Goal: Task Accomplishment & Management: Manage account settings

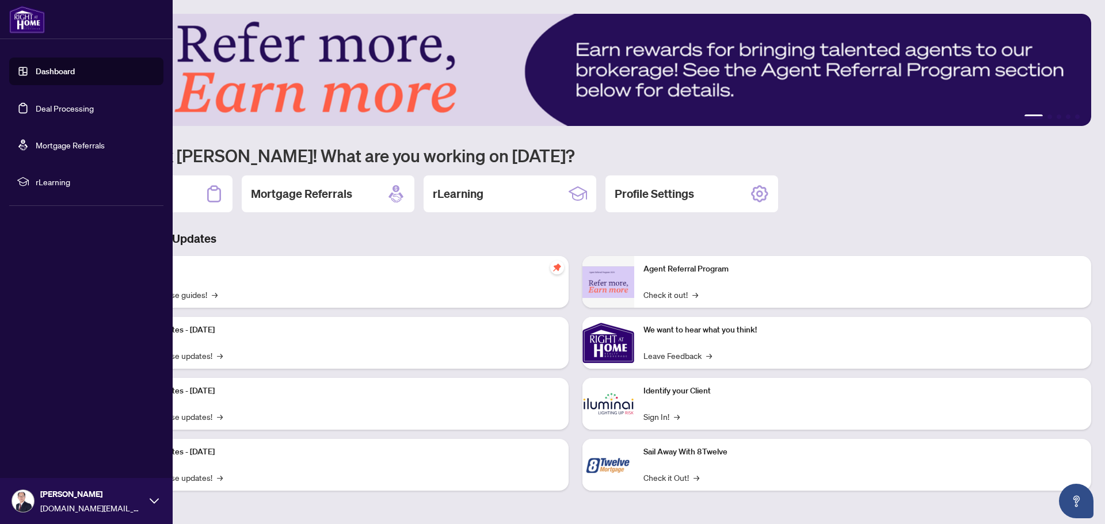
click at [51, 112] on link "Deal Processing" at bounding box center [65, 108] width 58 height 10
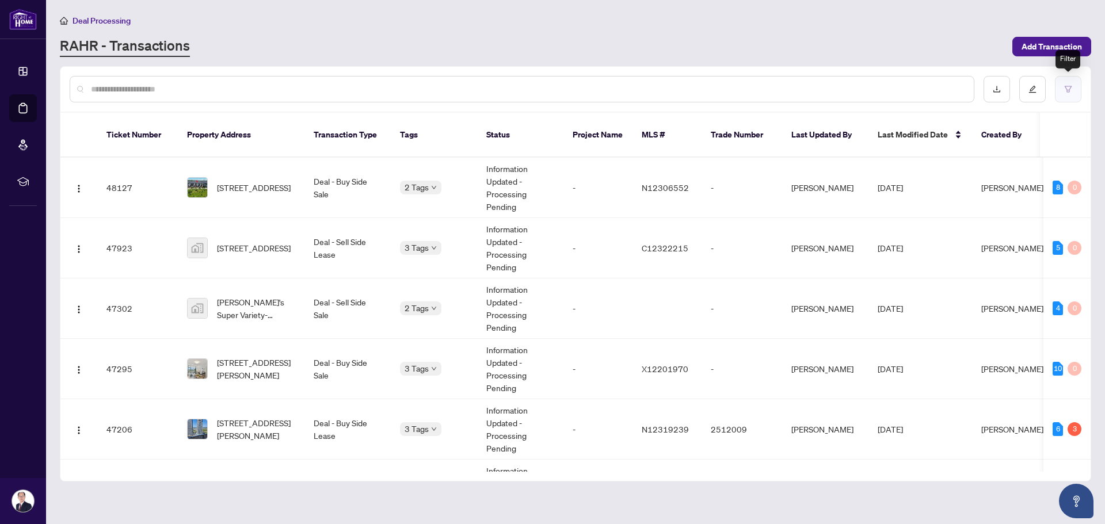
click at [1065, 90] on icon "filter" at bounding box center [1068, 89] width 8 height 8
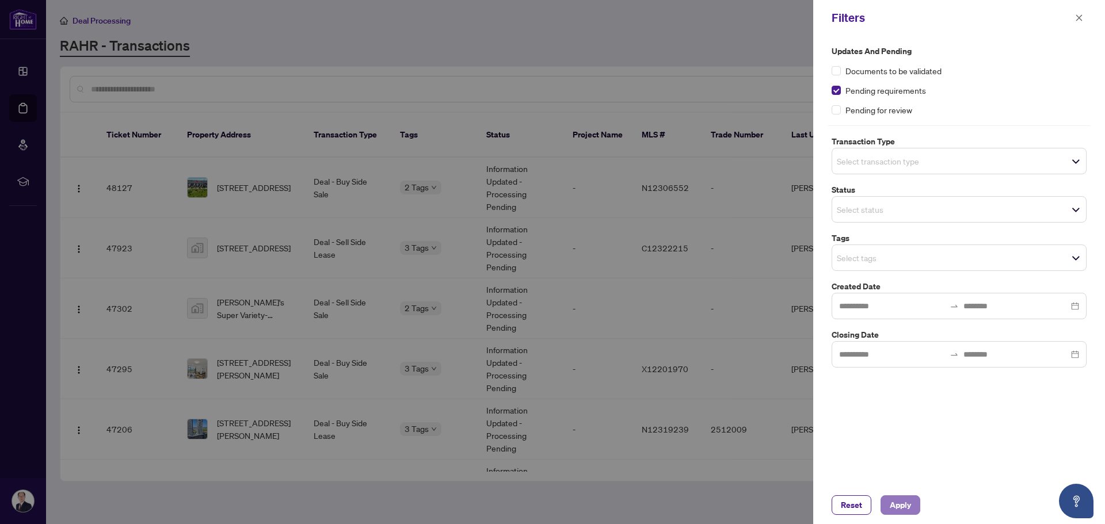
click at [899, 503] on span "Apply" at bounding box center [899, 505] width 21 height 18
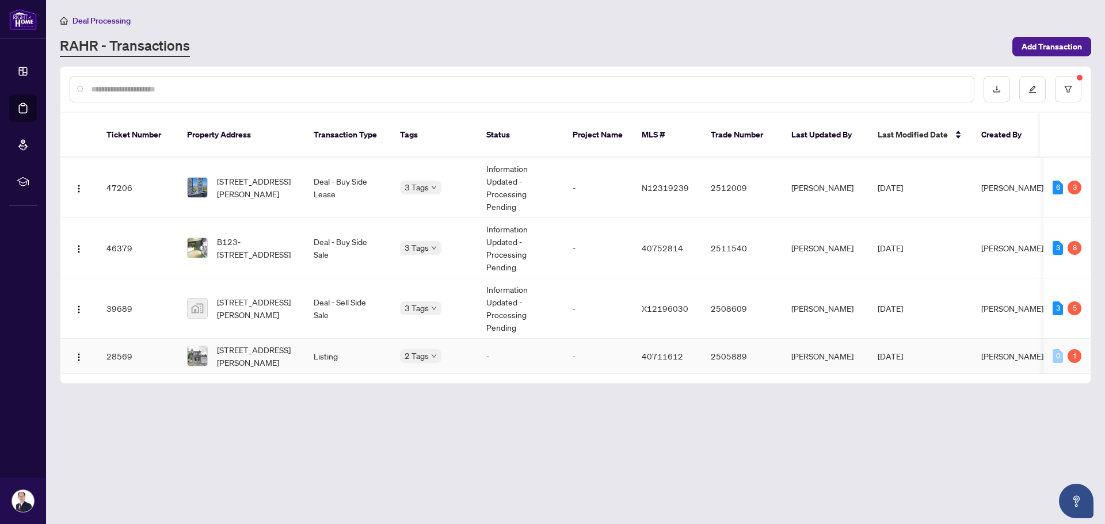
click at [602, 342] on td "-" at bounding box center [597, 356] width 69 height 35
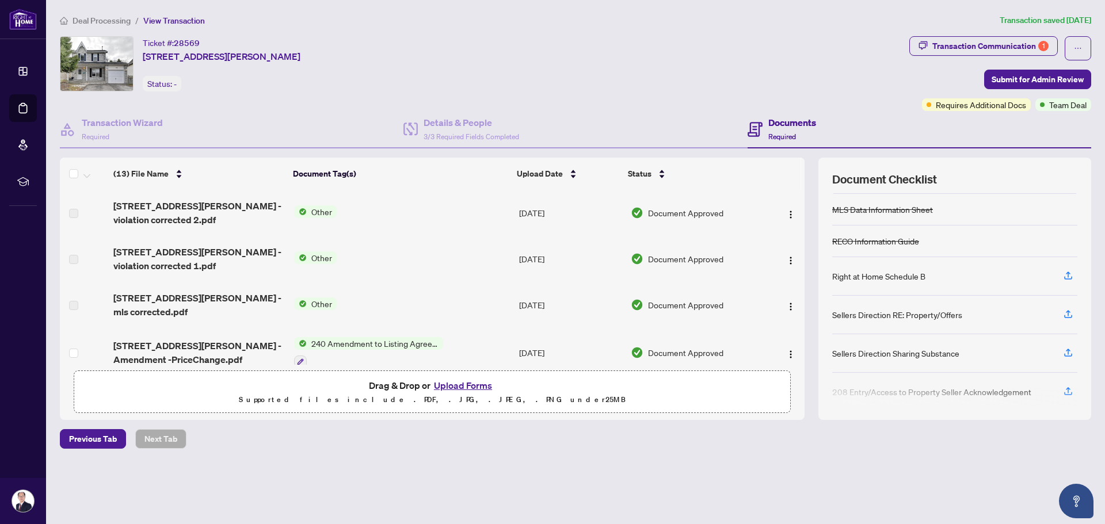
scroll to position [123, 0]
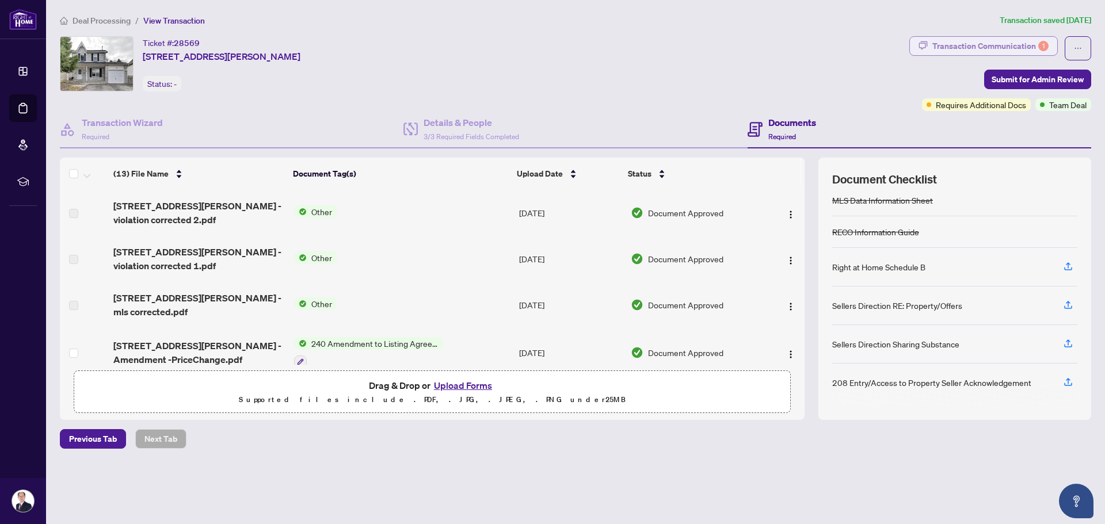
click at [1023, 48] on div "Transaction Communication 1" at bounding box center [990, 46] width 116 height 18
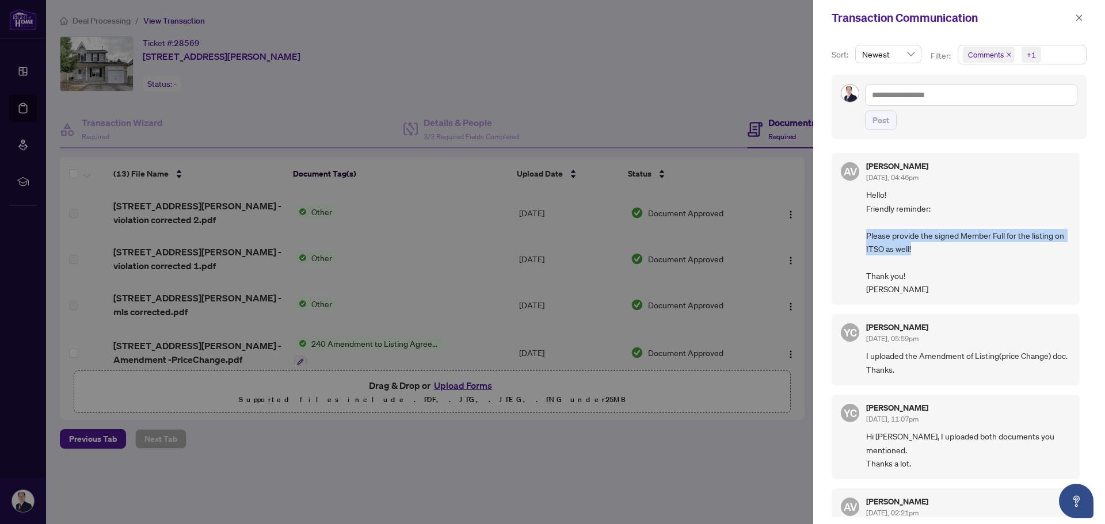
drag, startPoint x: 983, startPoint y: 248, endPoint x: 864, endPoint y: 237, distance: 119.0
click at [864, 237] on div "AV [PERSON_NAME] [DATE], 04:46pm Hello! Friendly reminder: Please provide the s…" at bounding box center [955, 229] width 248 height 152
click at [1078, 20] on icon "close" at bounding box center [1079, 18] width 8 height 8
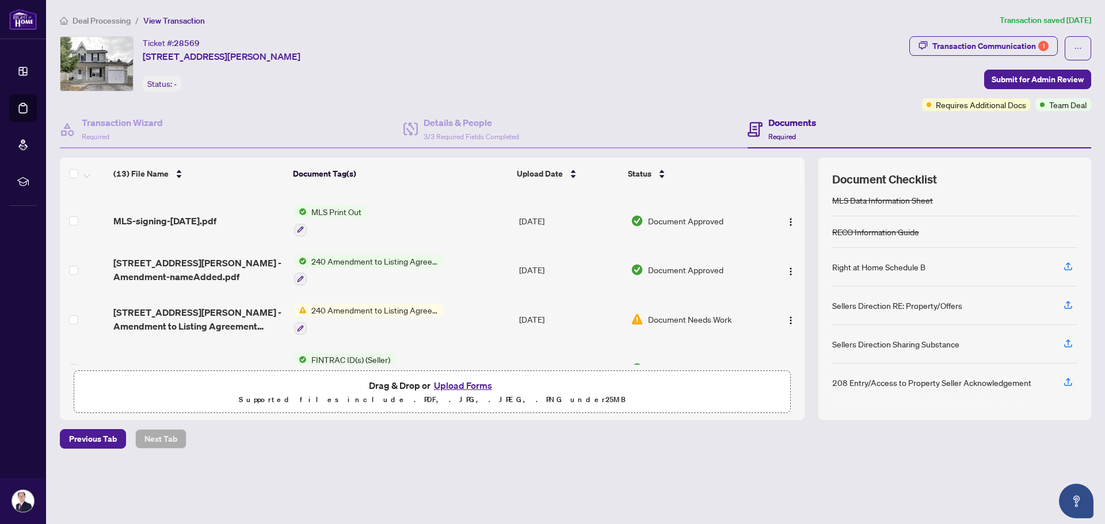
scroll to position [170, 0]
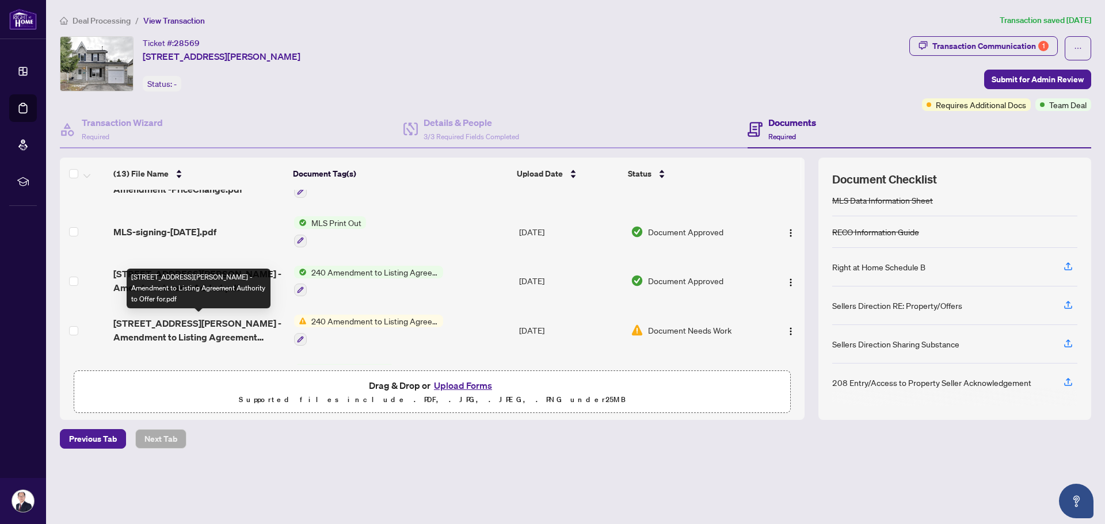
click at [261, 326] on span "[STREET_ADDRESS][PERSON_NAME] - Amendment to Listing Agreement Authority to Off…" at bounding box center [198, 330] width 171 height 28
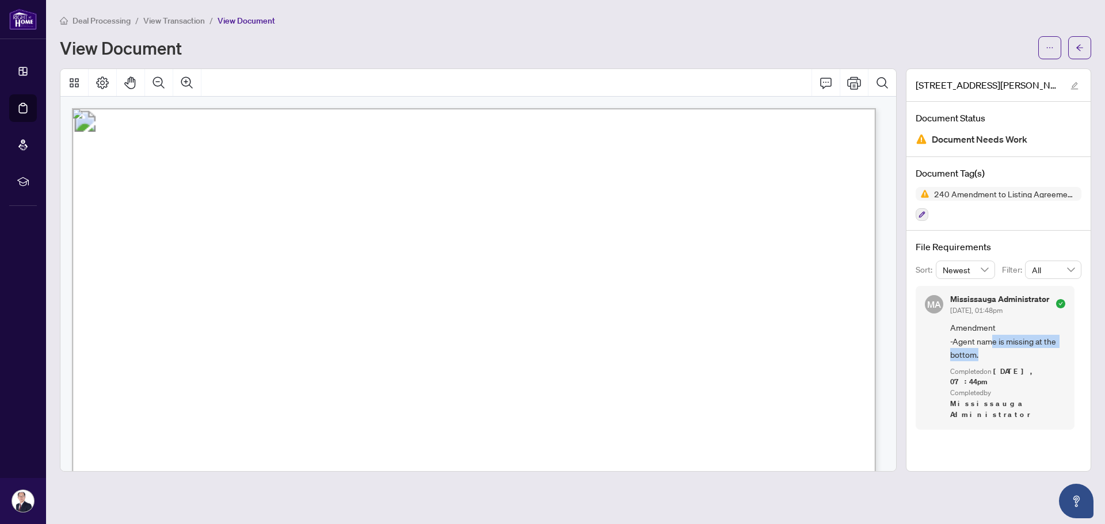
drag, startPoint x: 991, startPoint y: 341, endPoint x: 997, endPoint y: 354, distance: 14.7
click at [997, 354] on span "Amendment -Agent name is missing at the bottom." at bounding box center [1007, 341] width 115 height 40
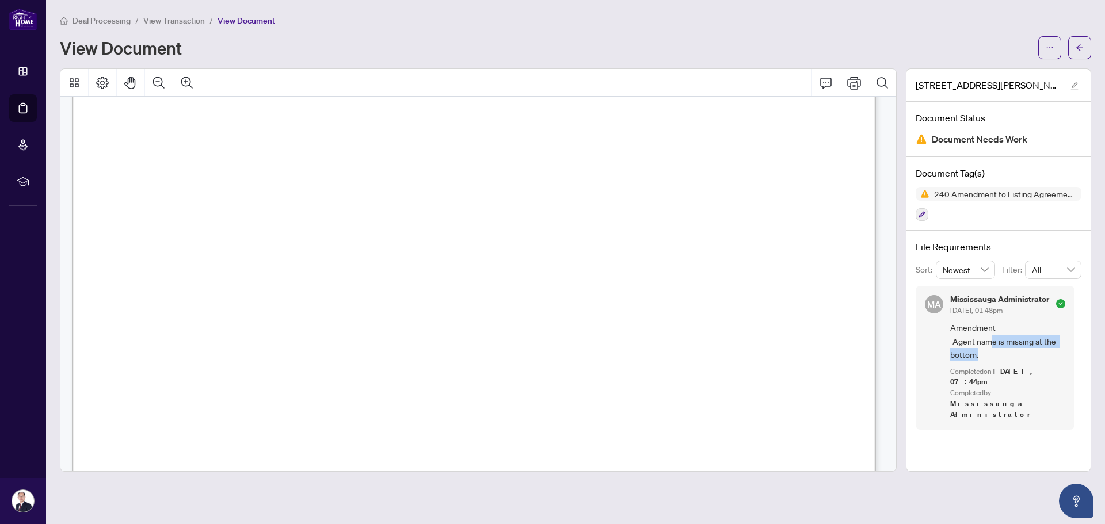
scroll to position [171, 0]
click at [1076, 53] on span "button" at bounding box center [1079, 48] width 8 height 18
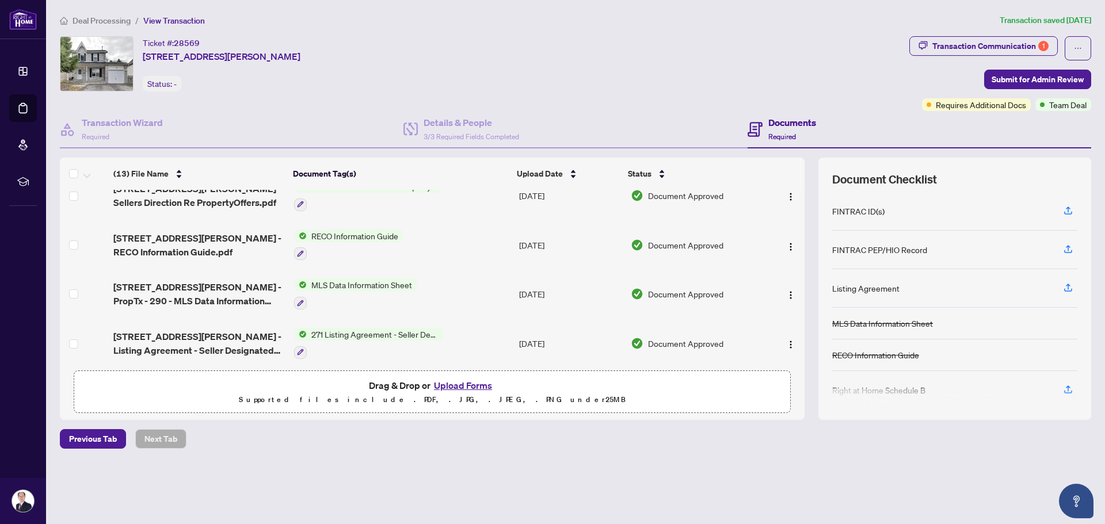
scroll to position [458, 0]
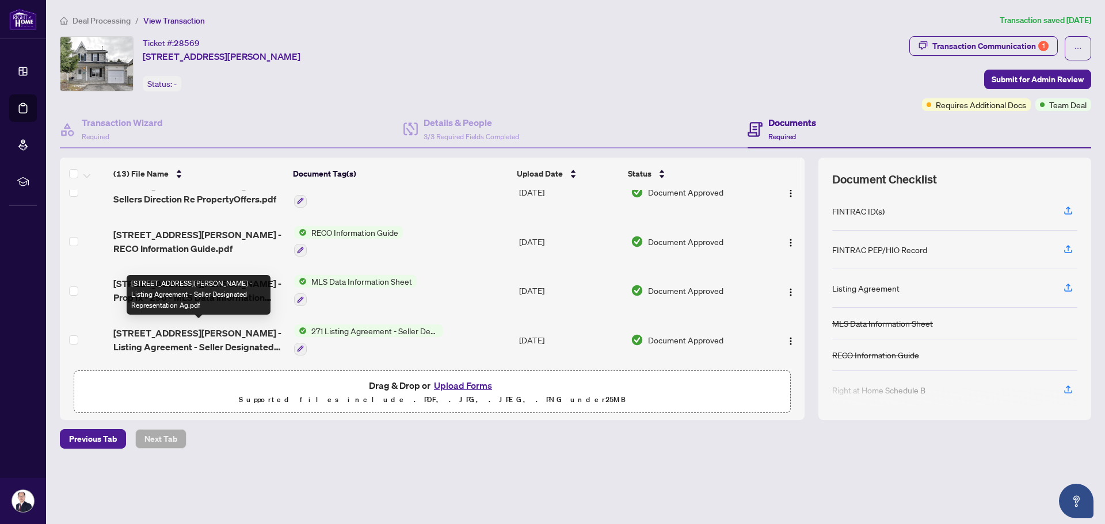
click at [234, 341] on span "[STREET_ADDRESS][PERSON_NAME] - Listing Agreement - Seller Designated Represent…" at bounding box center [198, 340] width 171 height 28
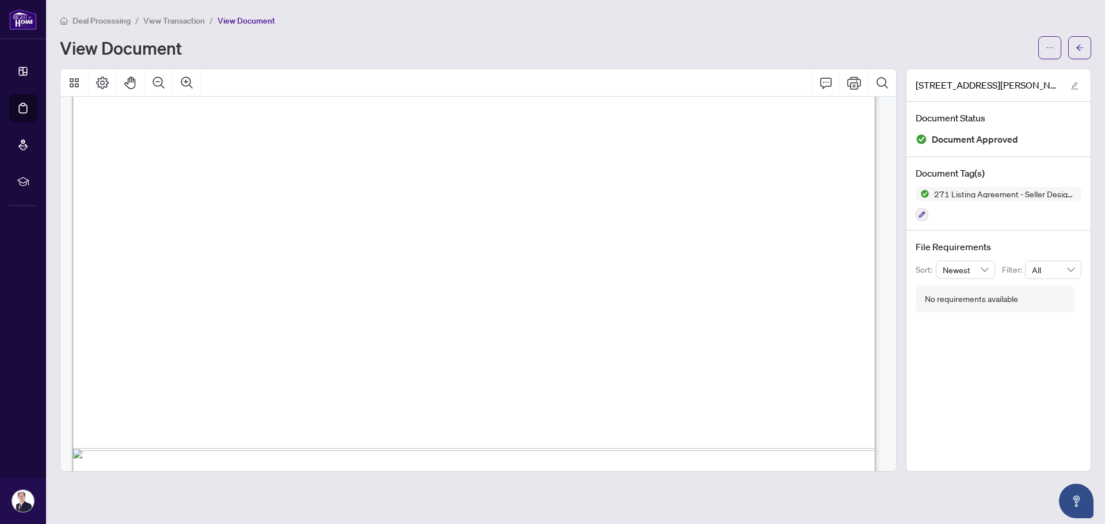
scroll to position [4954, 0]
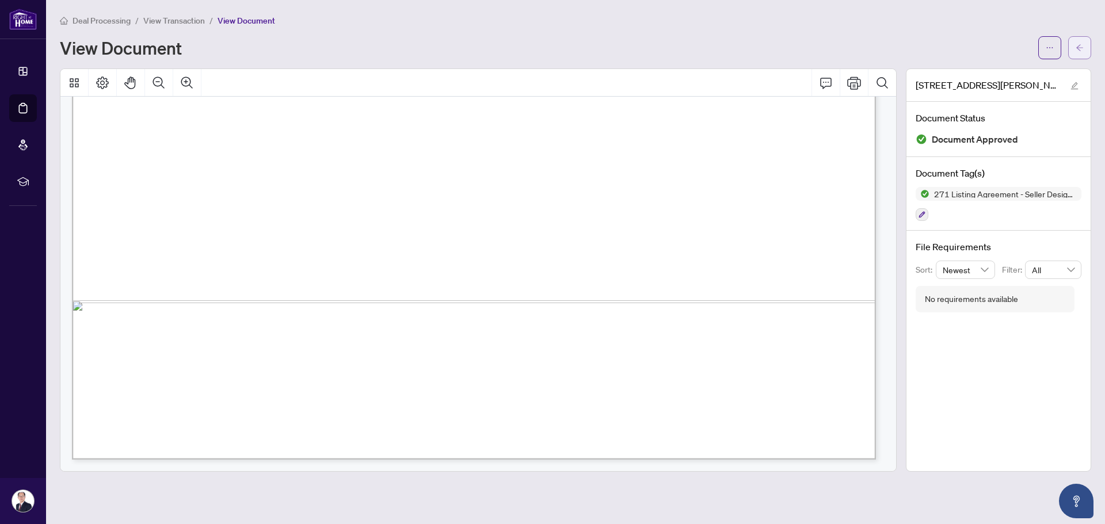
click at [1087, 44] on button "button" at bounding box center [1079, 47] width 23 height 23
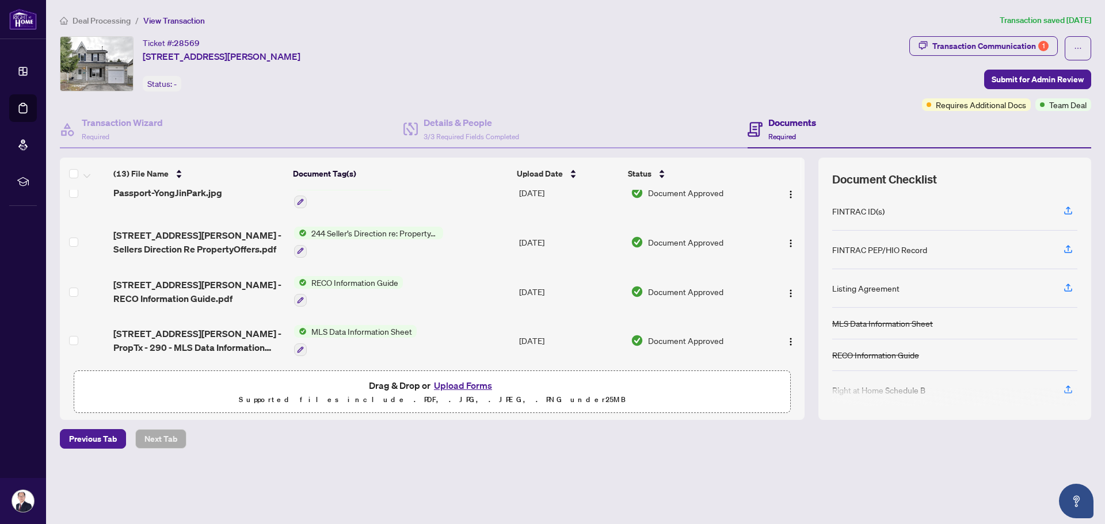
scroll to position [458, 0]
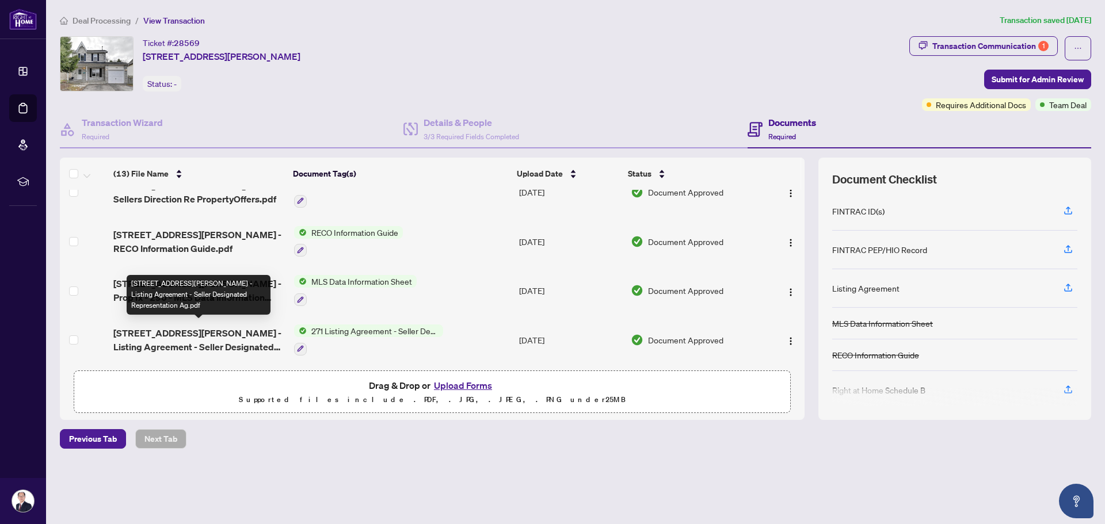
click at [243, 333] on span "[STREET_ADDRESS][PERSON_NAME] - Listing Agreement - Seller Designated Represent…" at bounding box center [198, 340] width 171 height 28
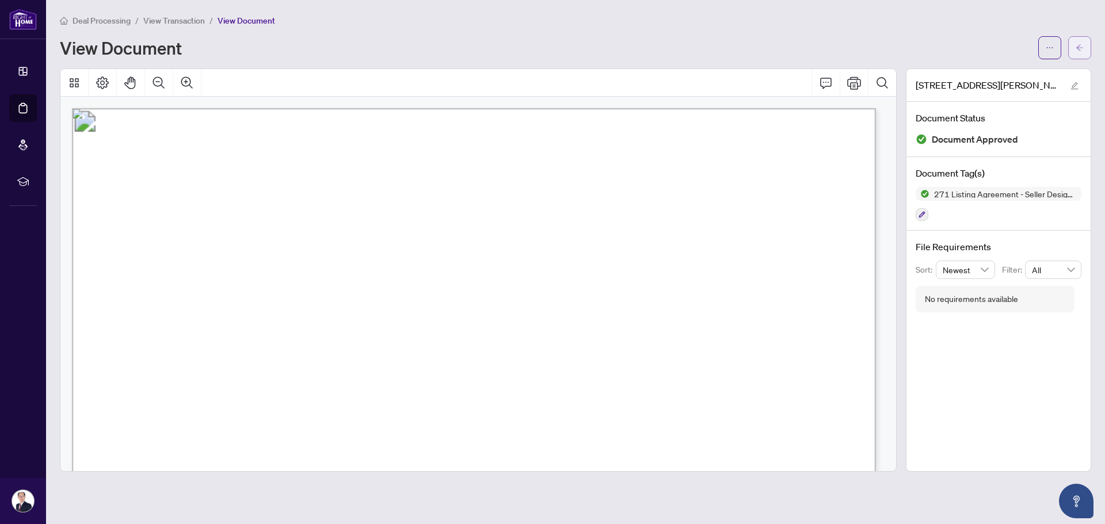
click at [1074, 52] on button "button" at bounding box center [1079, 47] width 23 height 23
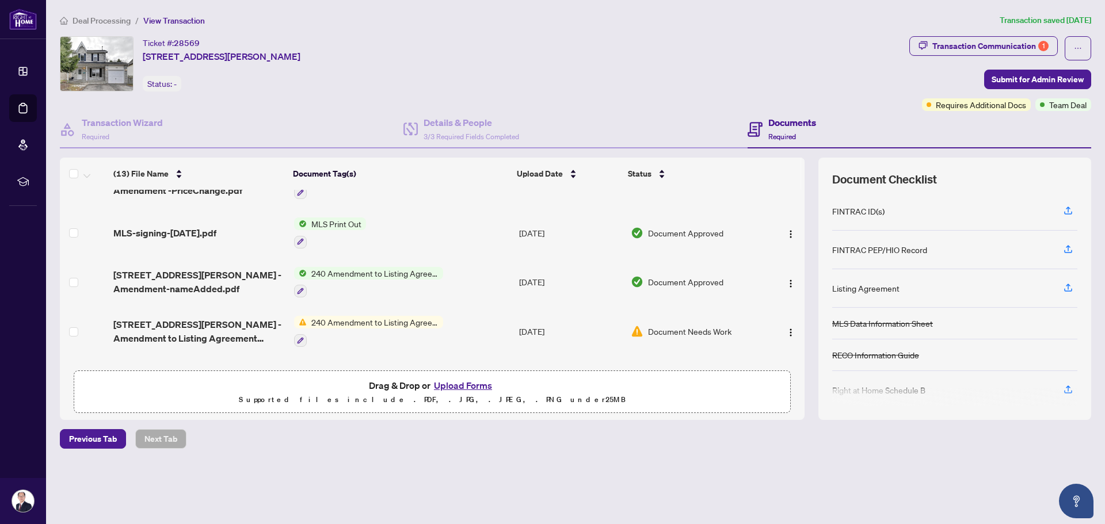
scroll to position [230, 0]
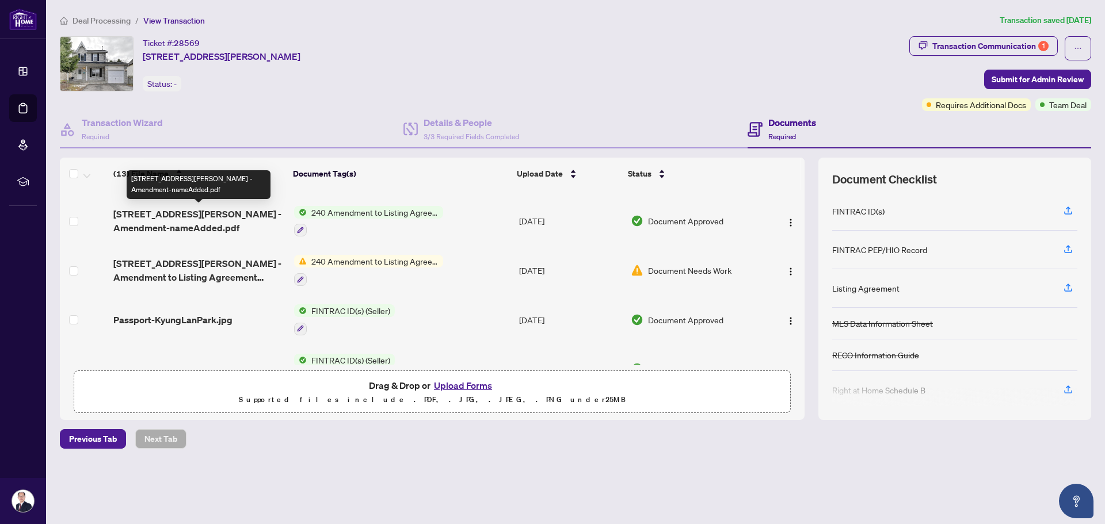
click at [239, 227] on span "[STREET_ADDRESS][PERSON_NAME] - Amendment-nameAdded.pdf" at bounding box center [198, 221] width 171 height 28
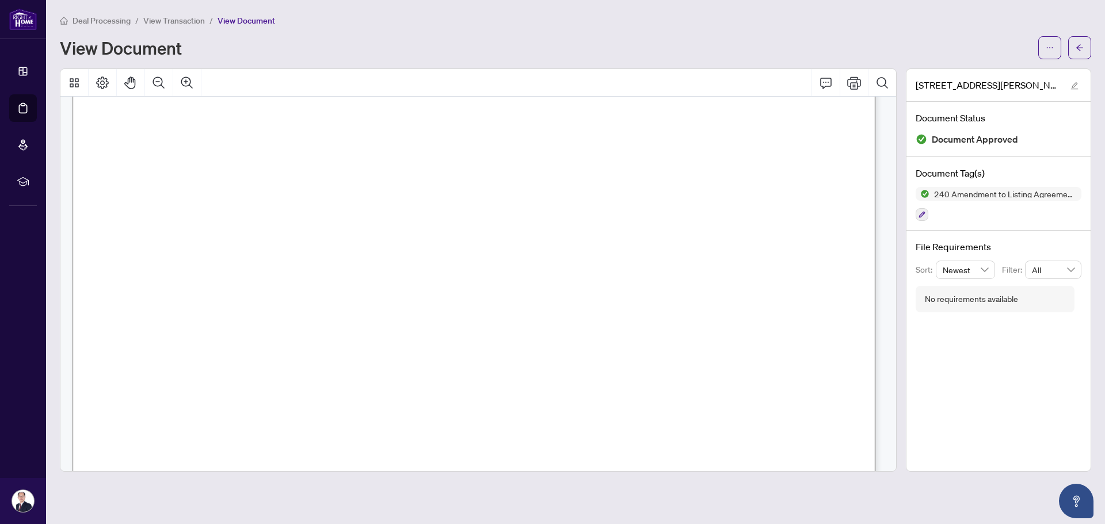
scroll to position [689, 0]
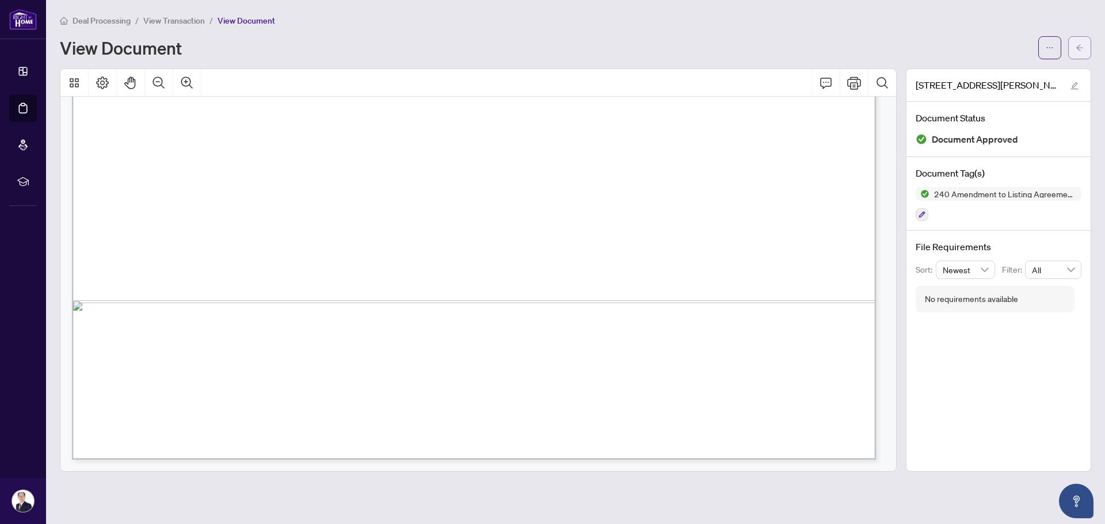
click at [1076, 54] on span "button" at bounding box center [1079, 48] width 8 height 18
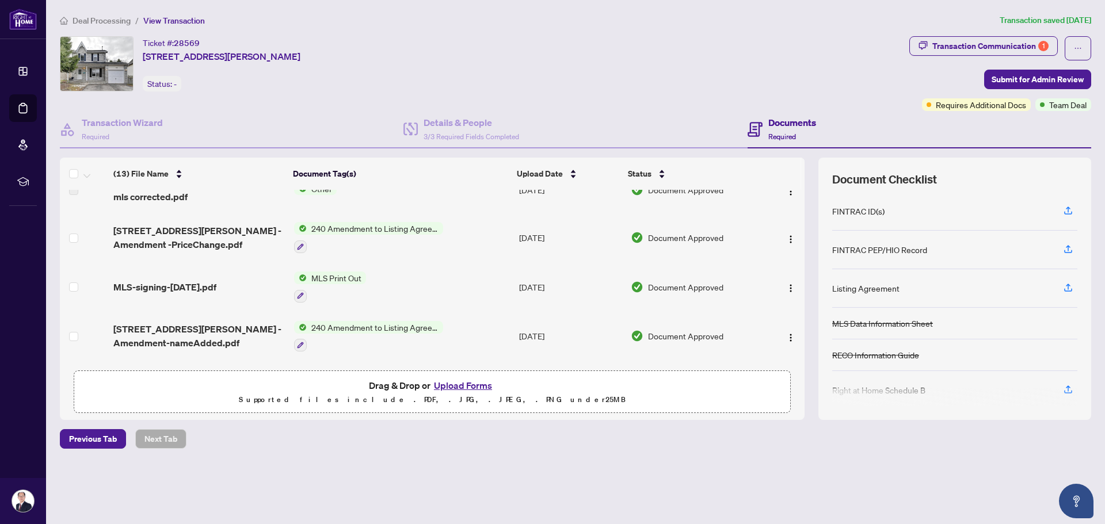
scroll to position [173, 0]
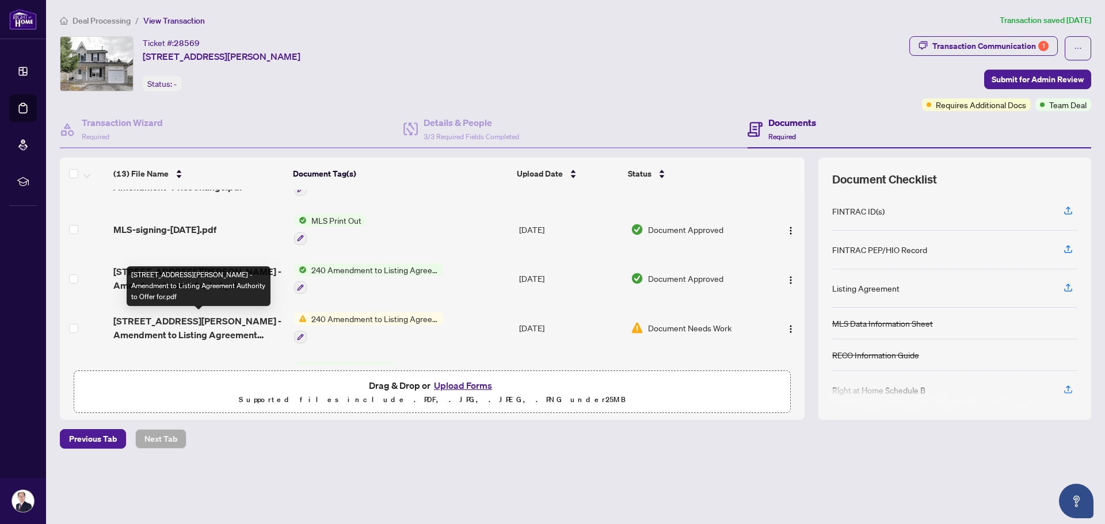
click at [236, 331] on span "[STREET_ADDRESS][PERSON_NAME] - Amendment to Listing Agreement Authority to Off…" at bounding box center [198, 328] width 171 height 28
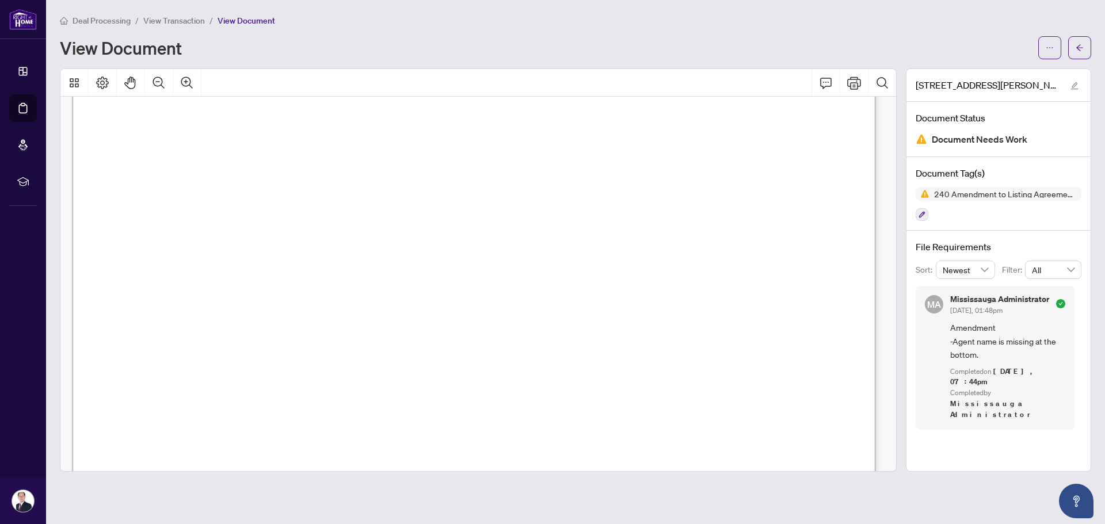
scroll to position [113, 0]
click at [1075, 55] on button "button" at bounding box center [1079, 47] width 23 height 23
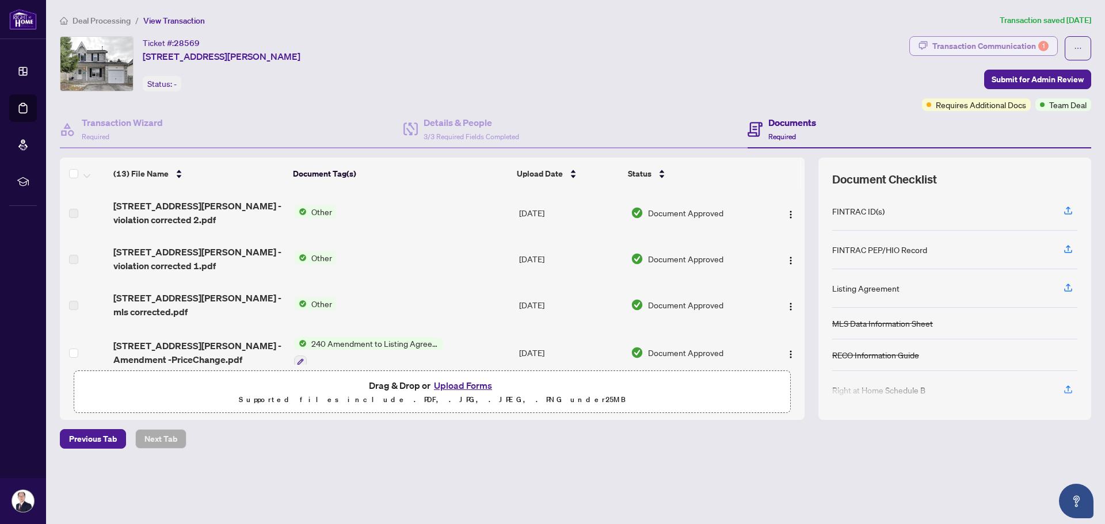
click at [971, 48] on div "Transaction Communication 1" at bounding box center [990, 46] width 116 height 18
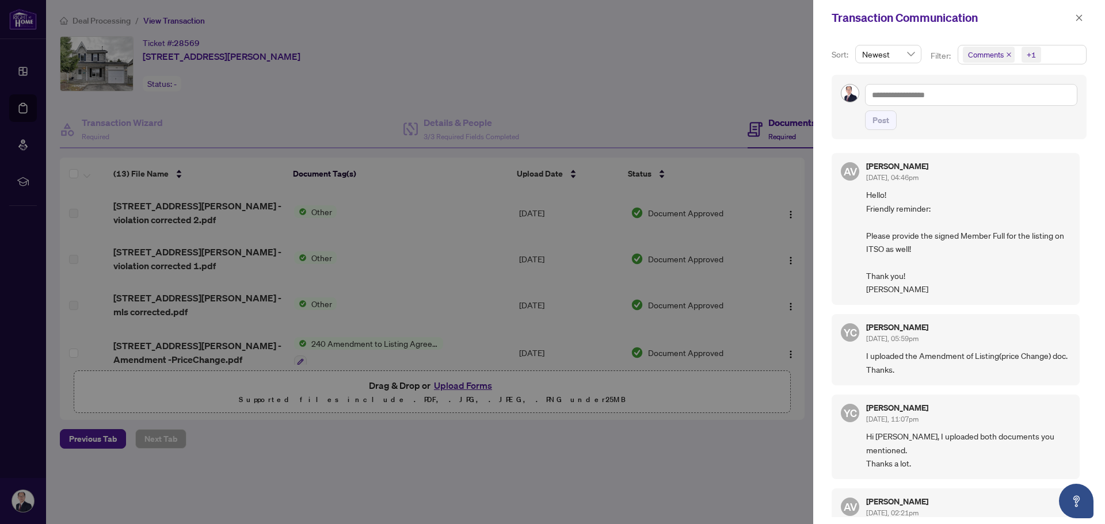
click at [708, 88] on div at bounding box center [552, 262] width 1105 height 524
click at [1081, 18] on icon "close" at bounding box center [1079, 18] width 8 height 8
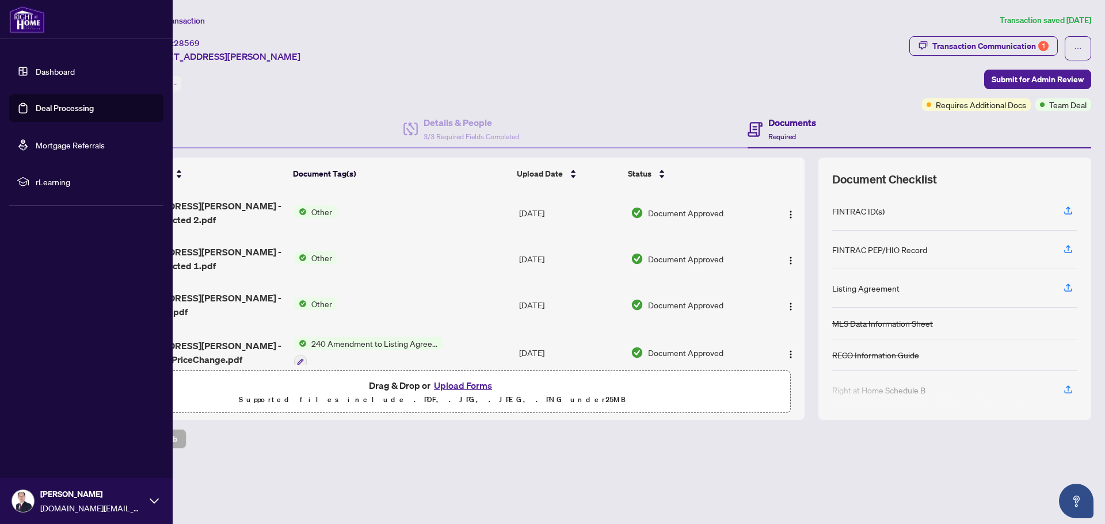
click at [88, 109] on link "Deal Processing" at bounding box center [65, 108] width 58 height 10
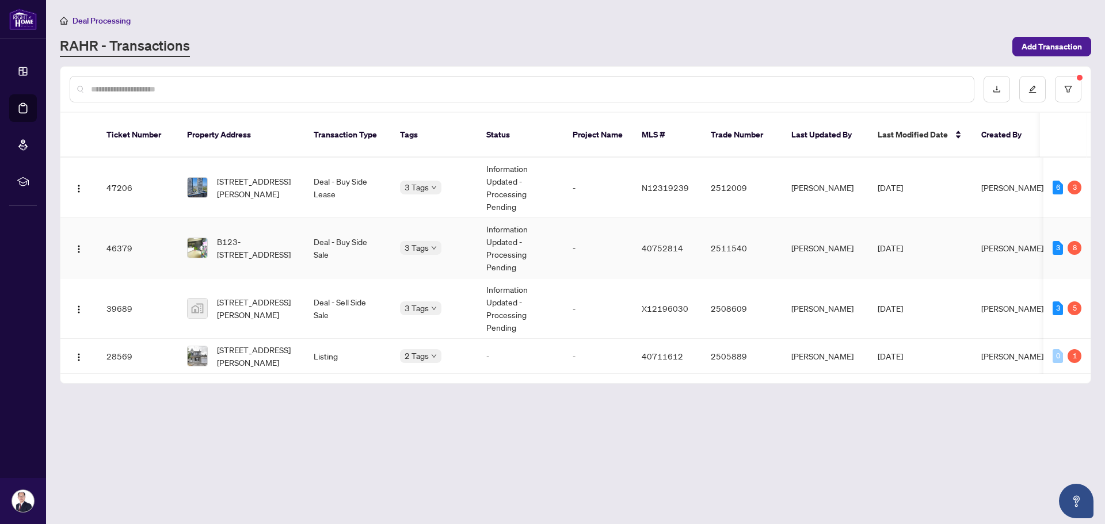
click at [303, 238] on td "B123-[STREET_ADDRESS]" at bounding box center [241, 248] width 127 height 60
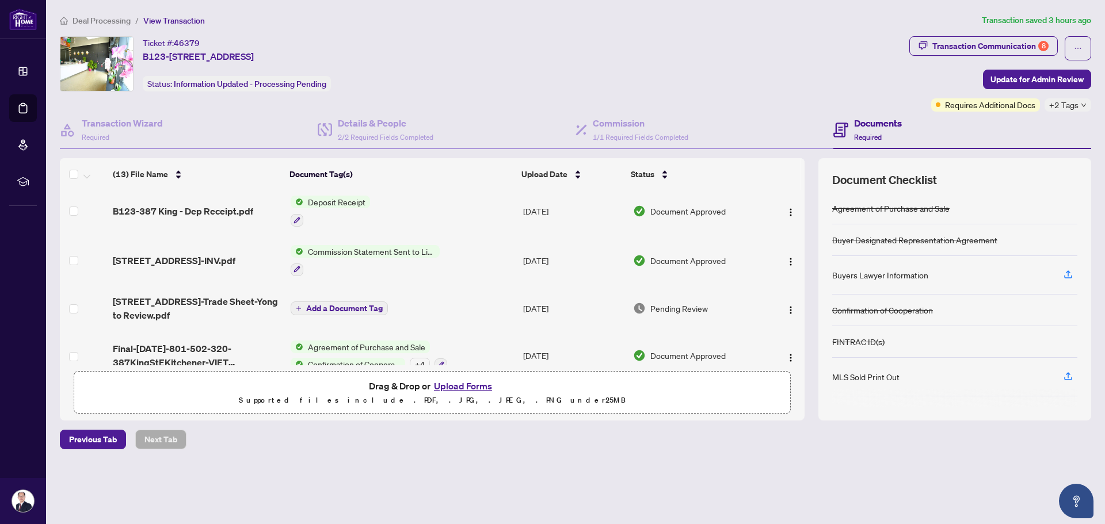
scroll to position [232, 0]
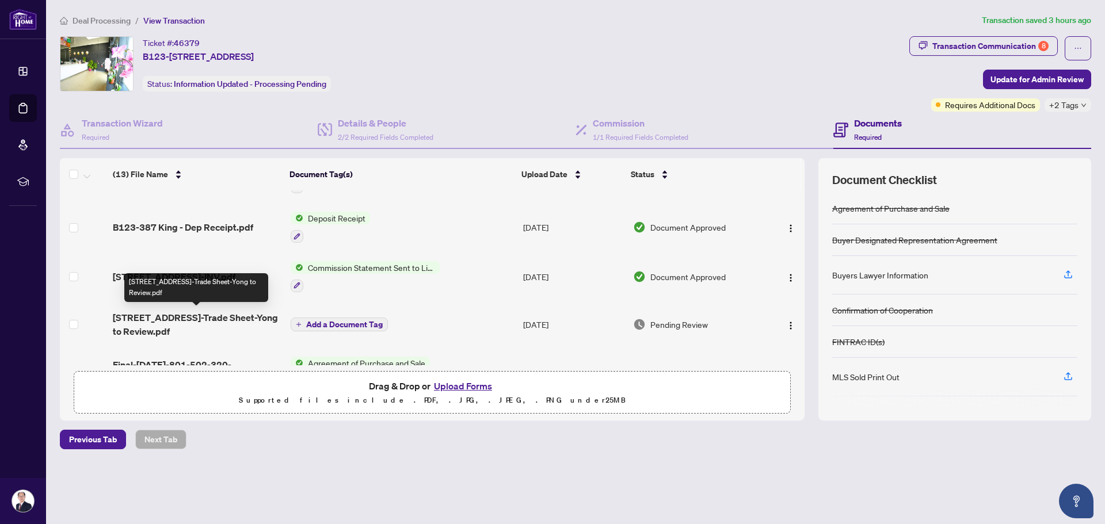
click at [197, 318] on span "[STREET_ADDRESS]-Trade Sheet-Yong to Review.pdf" at bounding box center [197, 325] width 169 height 28
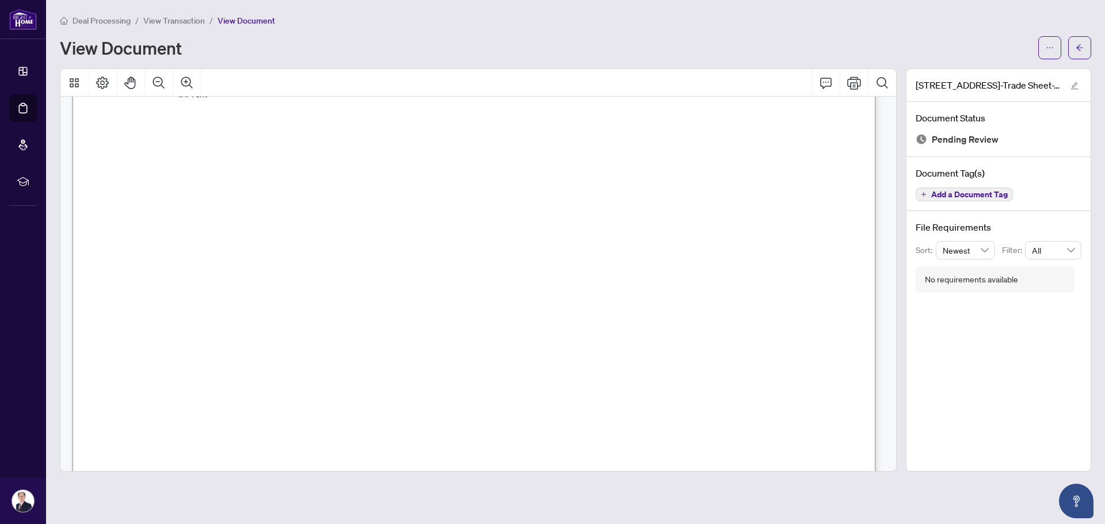
scroll to position [575, 0]
click at [1071, 49] on button "button" at bounding box center [1079, 47] width 23 height 23
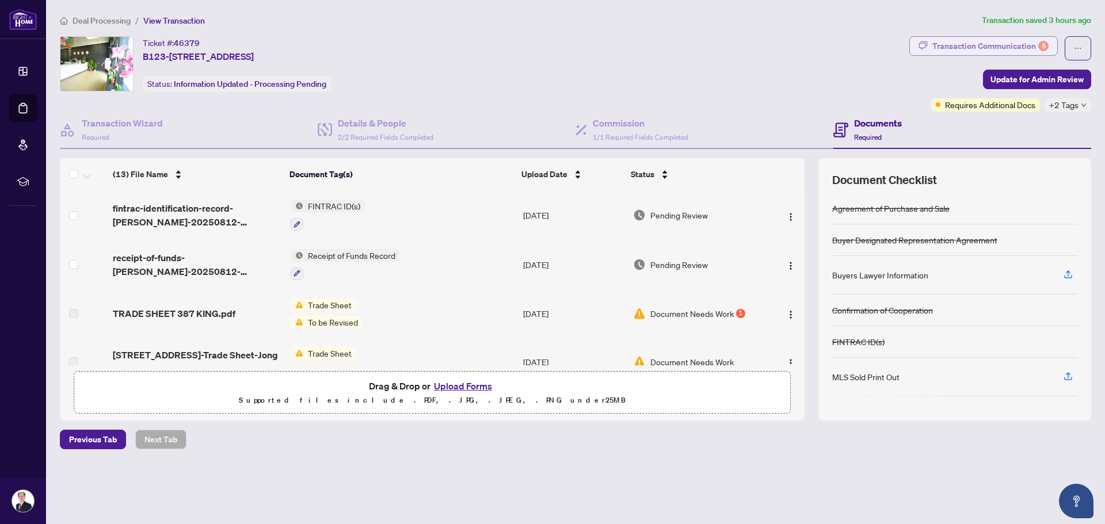
click at [1026, 45] on div "Transaction Communication 8" at bounding box center [990, 46] width 116 height 18
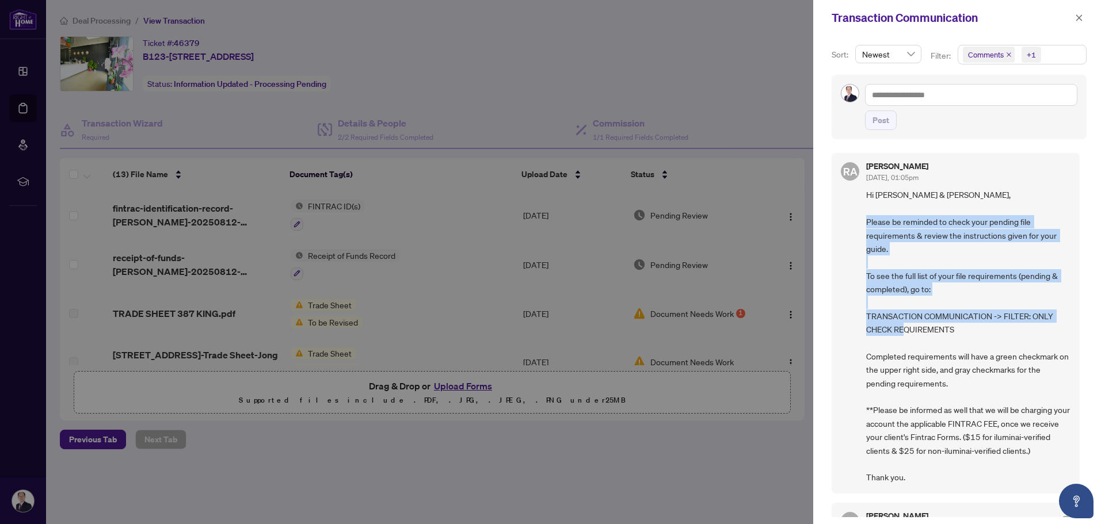
drag, startPoint x: 901, startPoint y: 221, endPoint x: 975, endPoint y: 334, distance: 133.9
click at [975, 334] on span "Hi [PERSON_NAME] & [PERSON_NAME], Please be reminded to check your pending file…" at bounding box center [968, 336] width 204 height 296
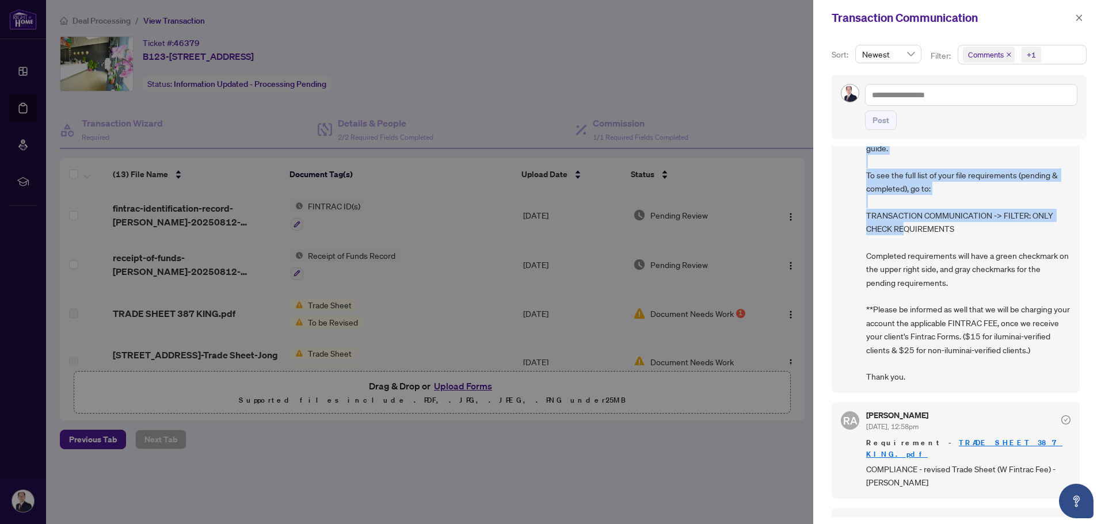
scroll to position [115, 0]
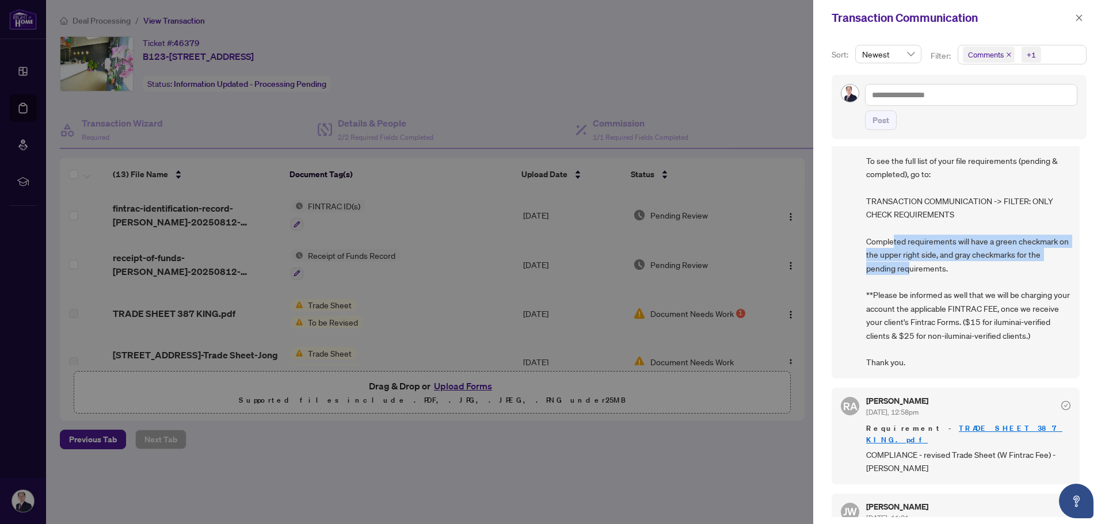
drag, startPoint x: 928, startPoint y: 240, endPoint x: 953, endPoint y: 270, distance: 38.4
click at [953, 270] on span "Hi [PERSON_NAME] & [PERSON_NAME], Please be reminded to check your pending file…" at bounding box center [968, 221] width 204 height 296
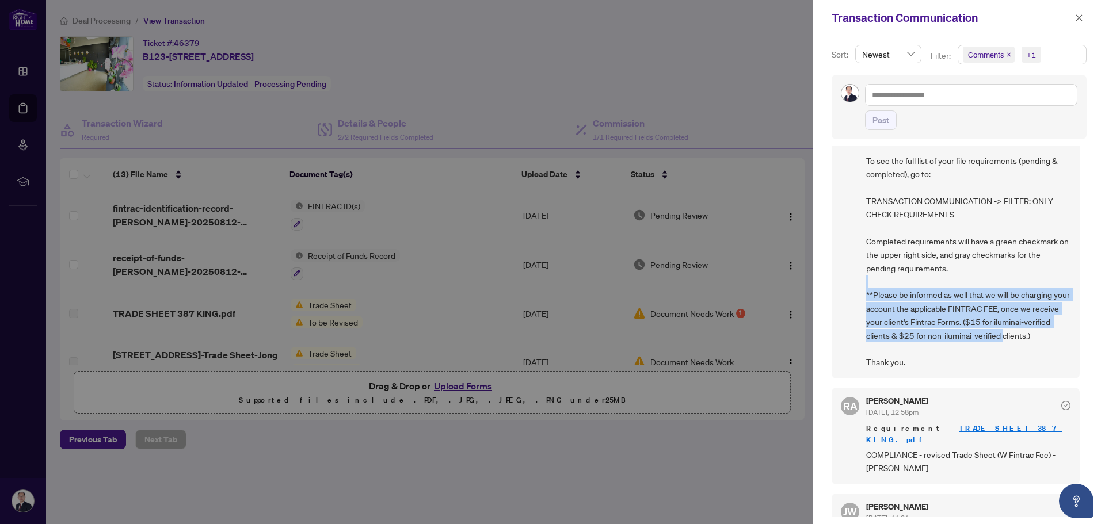
drag, startPoint x: 899, startPoint y: 291, endPoint x: 943, endPoint y: 356, distance: 77.9
click at [943, 356] on span "Hi [PERSON_NAME] & [PERSON_NAME], Please be reminded to check your pending file…" at bounding box center [968, 221] width 204 height 296
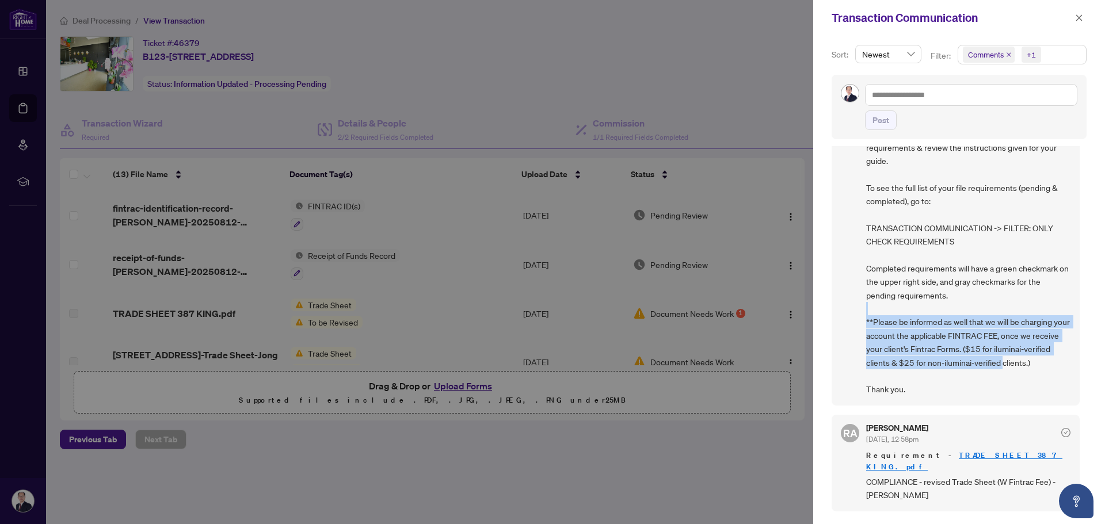
scroll to position [0, 0]
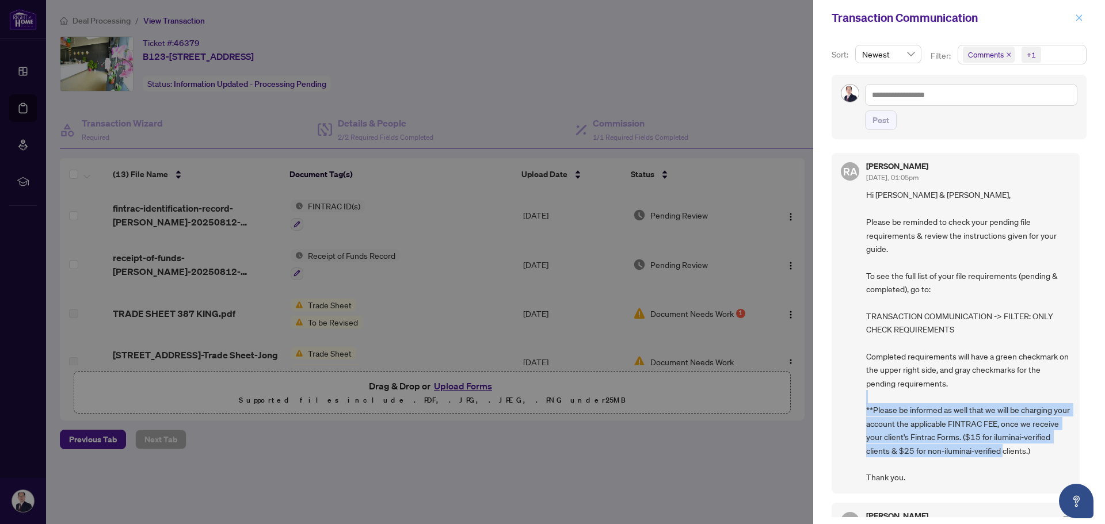
click at [1079, 20] on icon "close" at bounding box center [1079, 18] width 8 height 8
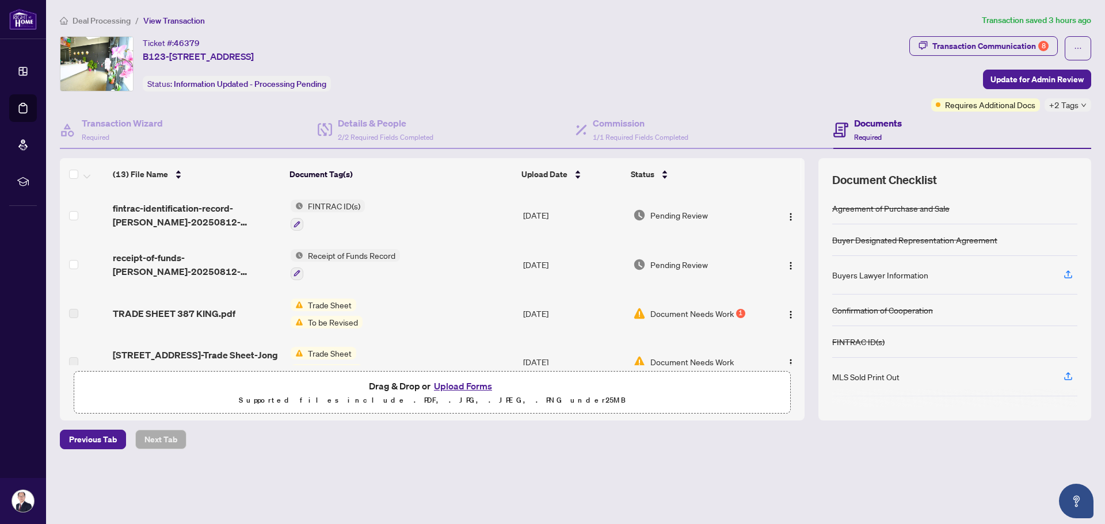
click at [1079, 104] on div "+2 Tags" at bounding box center [1067, 104] width 47 height 13
click at [786, 112] on div "Commission 1/1 Required Fields Completed" at bounding box center [704, 130] width 258 height 37
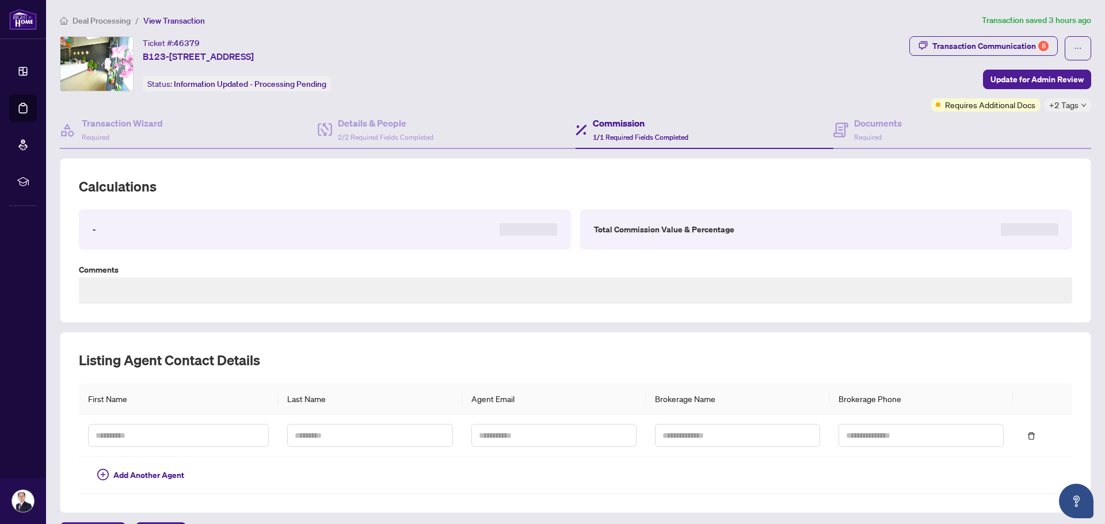
type textarea "**********"
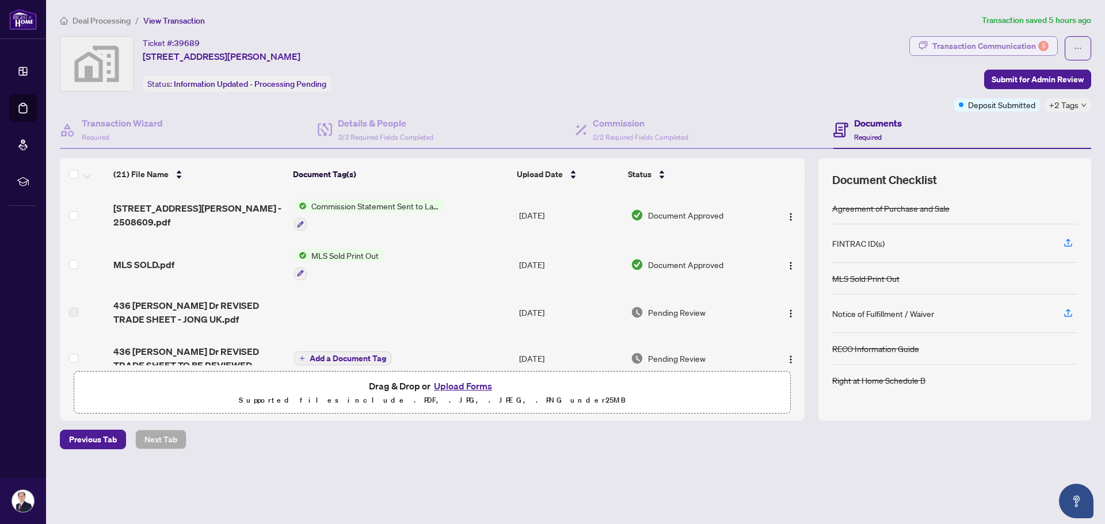
click at [1003, 47] on div "Transaction Communication 5" at bounding box center [990, 46] width 116 height 18
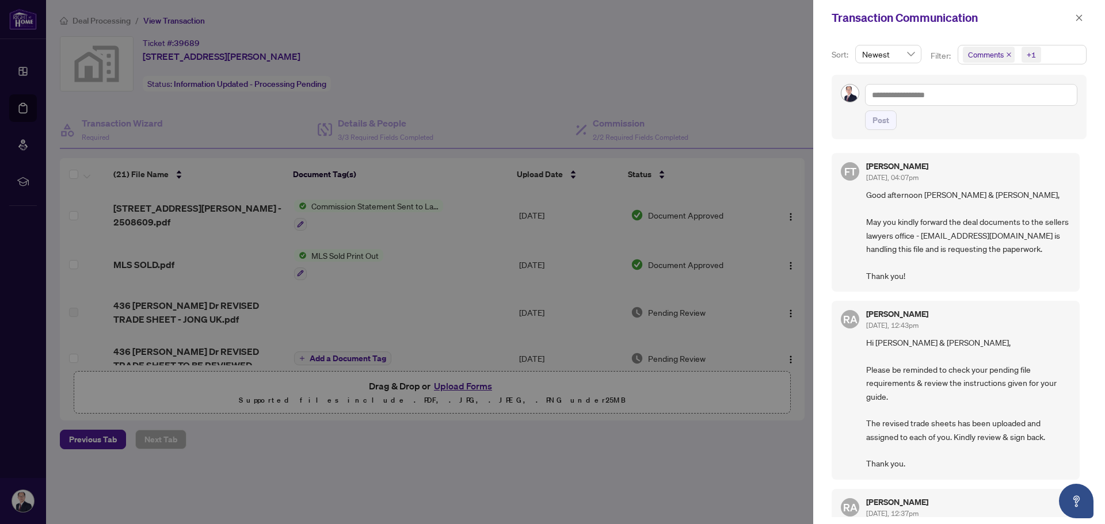
click at [961, 261] on span "Good afternoon Yong Chan & Jong Uk, May you kindly forward the deal documents t…" at bounding box center [968, 235] width 204 height 94
drag, startPoint x: 915, startPoint y: 281, endPoint x: 860, endPoint y: 250, distance: 63.1
click at [860, 250] on div "FT Florabelle Tabije Aug/12/2025, 04:07pm Good afternoon Yong Chan & Jong Uk, M…" at bounding box center [955, 222] width 248 height 139
click at [455, 81] on div at bounding box center [552, 262] width 1105 height 524
click at [1078, 18] on icon "close" at bounding box center [1079, 17] width 6 height 6
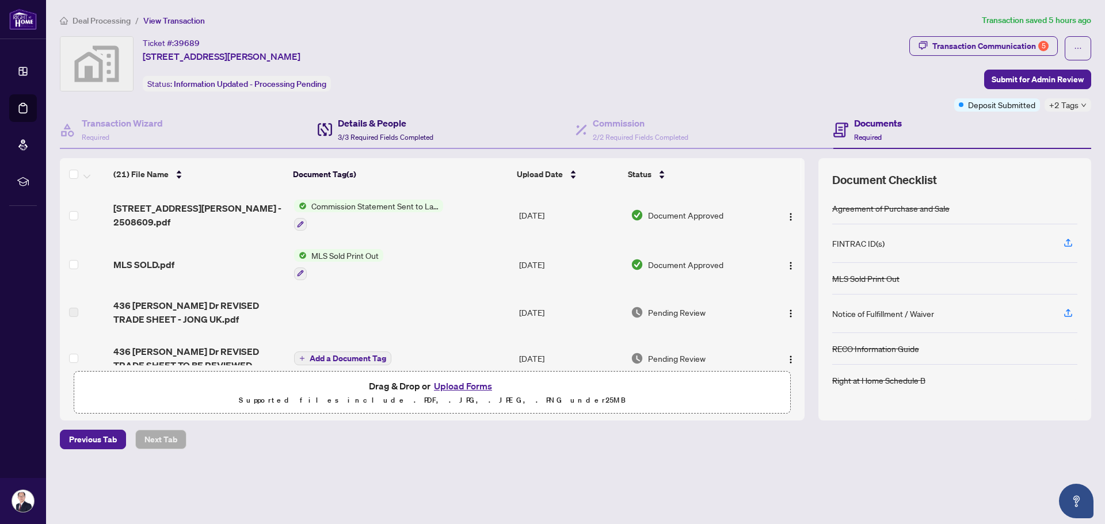
click at [393, 124] on h4 "Details & People" at bounding box center [385, 123] width 95 height 14
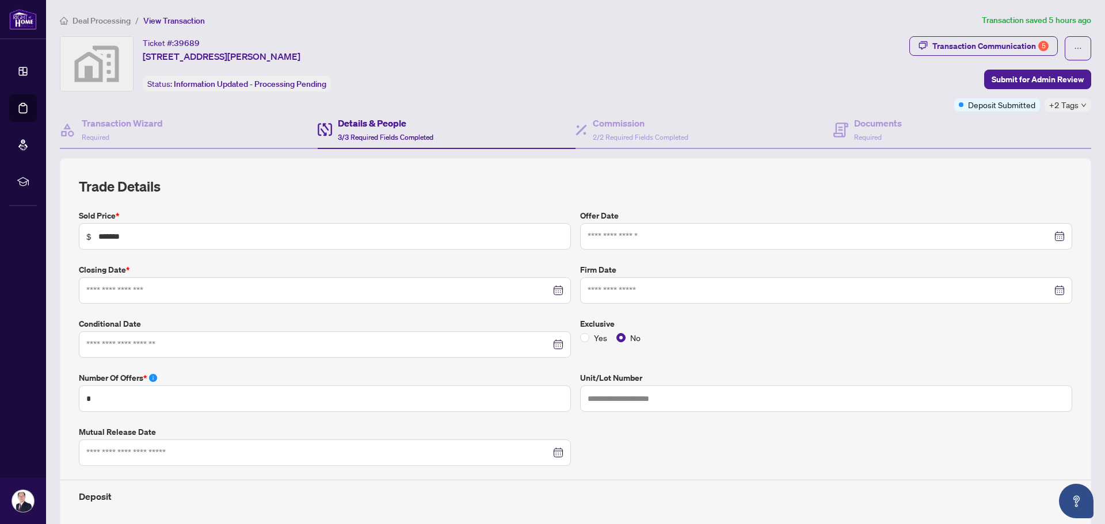
type input "**********"
click at [484, 190] on h2 "Trade Details" at bounding box center [575, 186] width 993 height 18
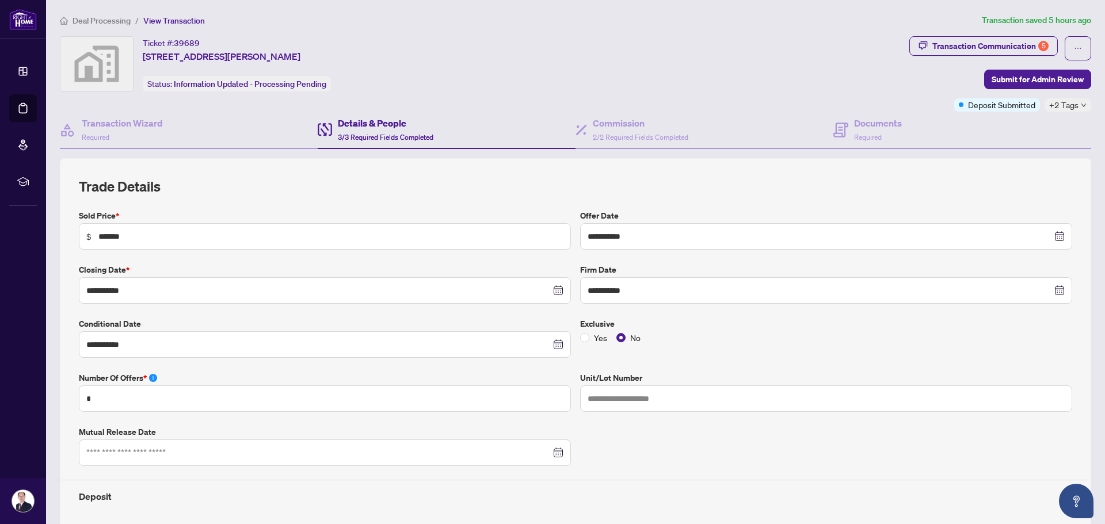
click at [672, 58] on div "Ticket #: 39689 436 Dansbury Drive, Waterloo, ON, Canada Status: Information Up…" at bounding box center [482, 63] width 844 height 55
click at [671, 57] on div "Ticket #: 39689 436 Dansbury Drive, Waterloo, ON, Canada Status: Information Up…" at bounding box center [482, 63] width 844 height 55
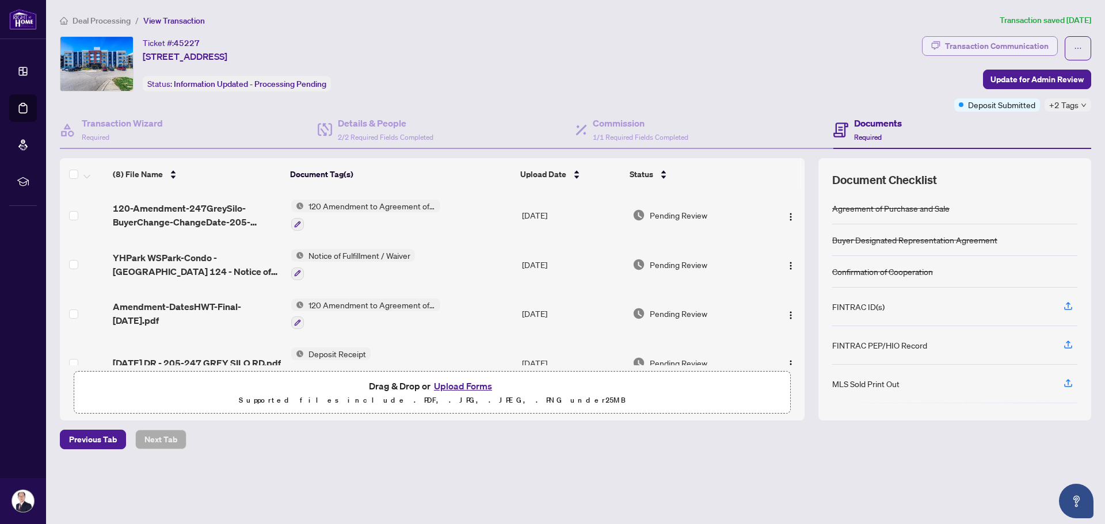
click at [1015, 45] on div "Transaction Communication" at bounding box center [997, 46] width 104 height 18
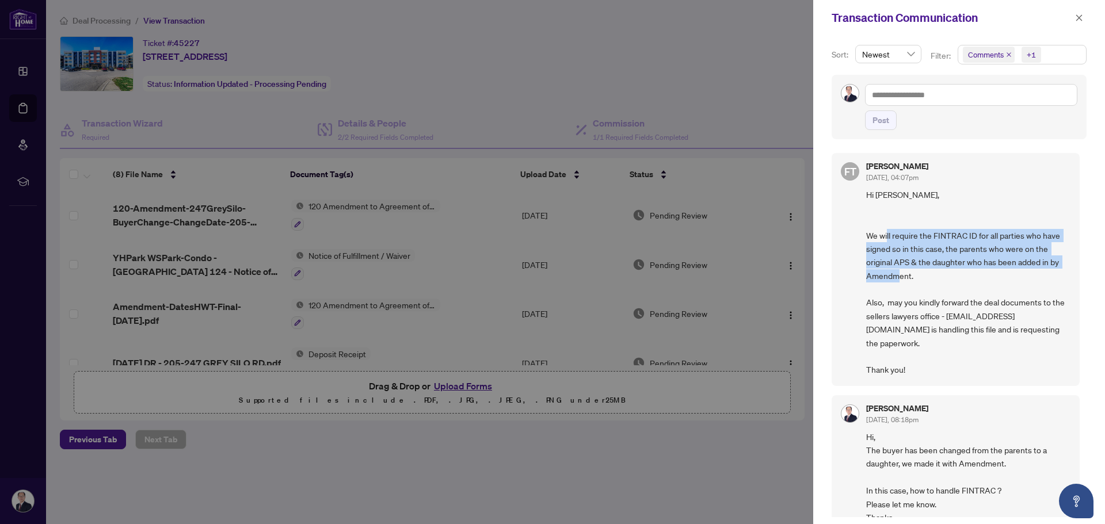
drag, startPoint x: 896, startPoint y: 237, endPoint x: 1034, endPoint y: 273, distance: 142.7
click at [1034, 273] on span "Hi Yong Chan, We will require the FINTRAC ID for all parties who have signed so…" at bounding box center [968, 282] width 204 height 188
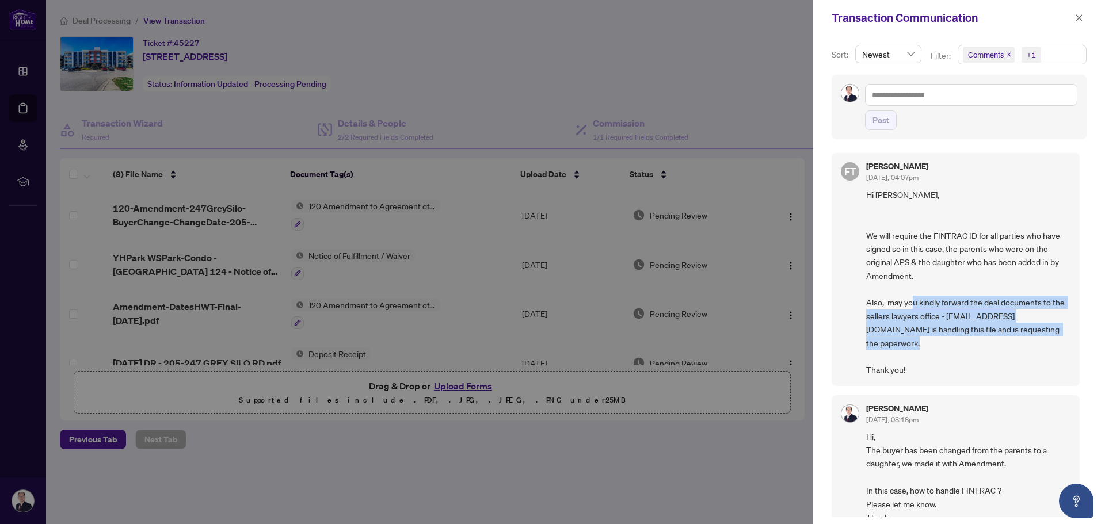
drag, startPoint x: 924, startPoint y: 303, endPoint x: 946, endPoint y: 354, distance: 54.9
click at [946, 354] on span "Hi Yong Chan, We will require the FINTRAC ID for all parties who have signed so…" at bounding box center [968, 282] width 204 height 188
click at [944, 358] on span "Hi Yong Chan, We will require the FINTRAC ID for all parties who have signed so…" at bounding box center [968, 282] width 204 height 188
drag, startPoint x: 935, startPoint y: 358, endPoint x: 863, endPoint y: 297, distance: 93.8
click at [863, 297] on div "FT Florabelle Tabije Aug/12/2025, 04:07pm Hi Yong Chan, We will require the FIN…" at bounding box center [955, 269] width 248 height 232
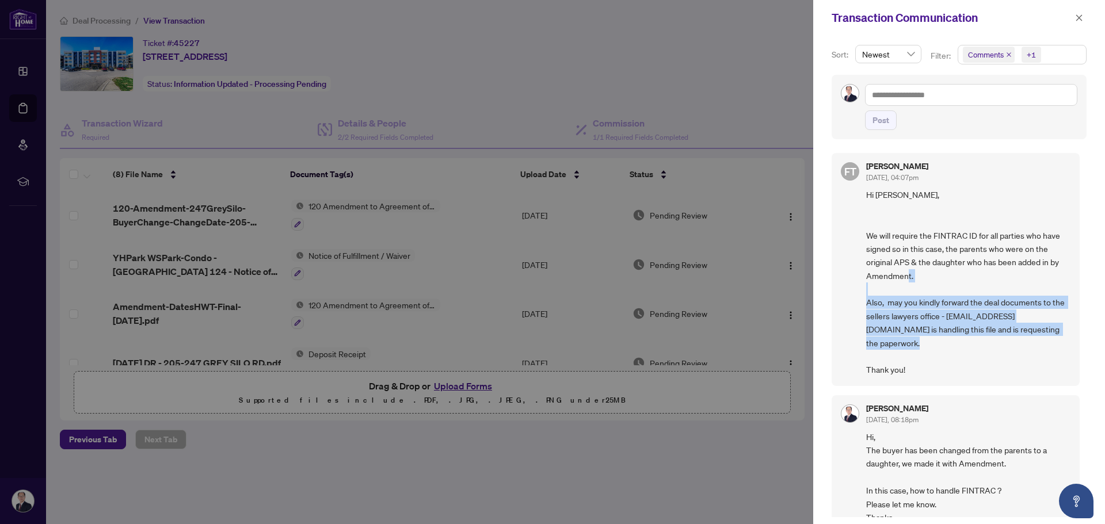
click at [862, 296] on div "FT Florabelle Tabije Aug/12/2025, 04:07pm Hi Yong Chan, We will require the FIN…" at bounding box center [955, 269] width 248 height 232
drag, startPoint x: 860, startPoint y: 291, endPoint x: 915, endPoint y: 357, distance: 85.7
click at [915, 357] on div "FT Florabelle Tabije Aug/12/2025, 04:07pm Hi Yong Chan, We will require the FIN…" at bounding box center [955, 269] width 248 height 232
click at [918, 356] on span "Hi Yong Chan, We will require the FINTRAC ID for all parties who have signed so…" at bounding box center [968, 282] width 204 height 188
drag, startPoint x: 930, startPoint y: 354, endPoint x: 869, endPoint y: 287, distance: 90.8
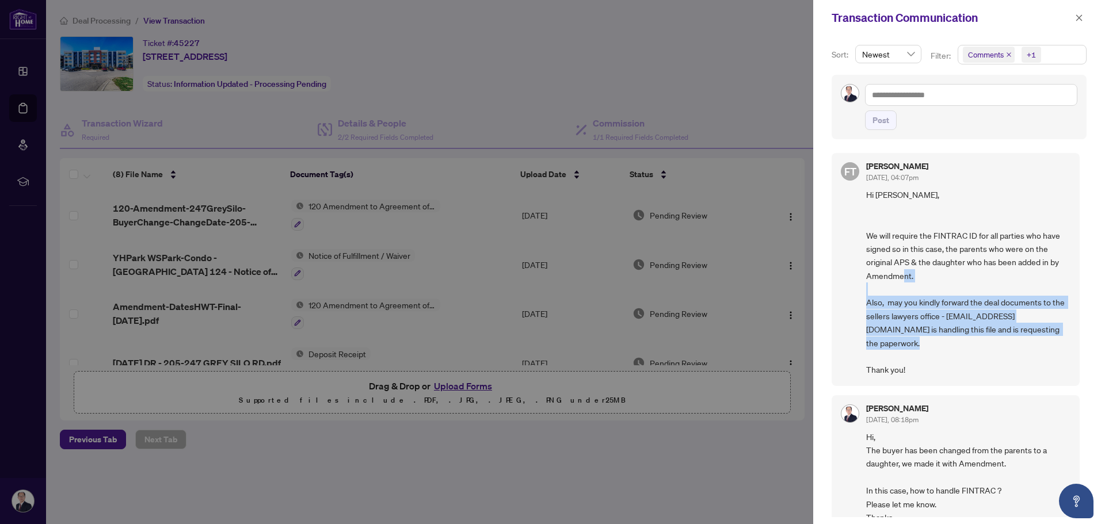
click at [869, 287] on span "Hi Yong Chan, We will require the FINTRAC ID for all parties who have signed so…" at bounding box center [968, 282] width 204 height 188
click at [868, 289] on span "Hi Yong Chan, We will require the FINTRAC ID for all parties who have signed so…" at bounding box center [968, 282] width 204 height 188
drag, startPoint x: 868, startPoint y: 289, endPoint x: 918, endPoint y: 354, distance: 81.7
click at [918, 354] on span "Hi Yong Chan, We will require the FINTRAC ID for all parties who have signed so…" at bounding box center [968, 282] width 204 height 188
click at [927, 357] on span "Hi Yong Chan, We will require the FINTRAC ID for all parties who have signed so…" at bounding box center [968, 282] width 204 height 188
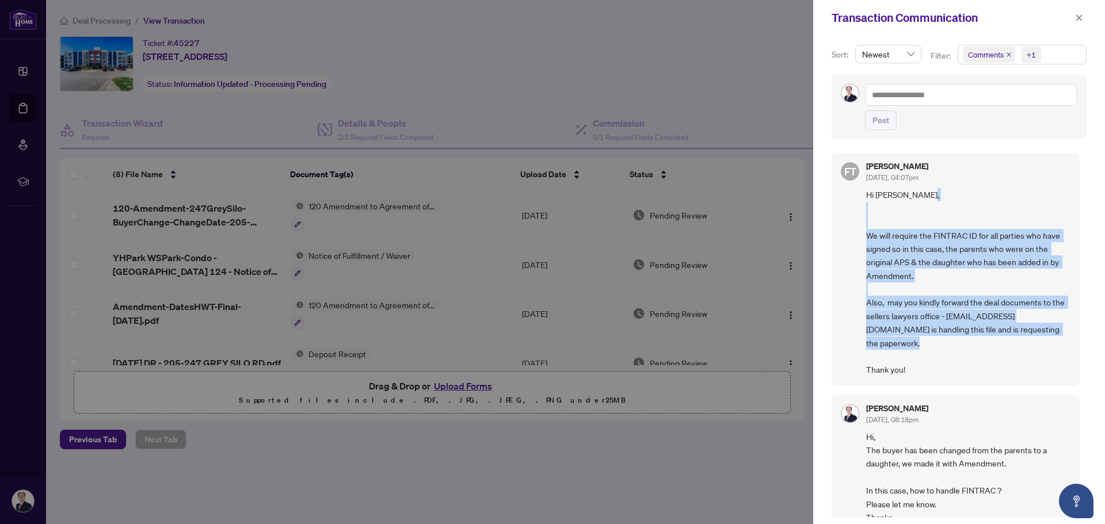
drag, startPoint x: 928, startPoint y: 360, endPoint x: 866, endPoint y: 234, distance: 140.5
click at [866, 234] on span "Hi Yong Chan, We will require the FINTRAC ID for all parties who have signed so…" at bounding box center [968, 282] width 204 height 188
copy span "We will require the FINTRAC ID for all parties who have signed so in this case,…"
click at [1080, 15] on icon "close" at bounding box center [1079, 18] width 8 height 8
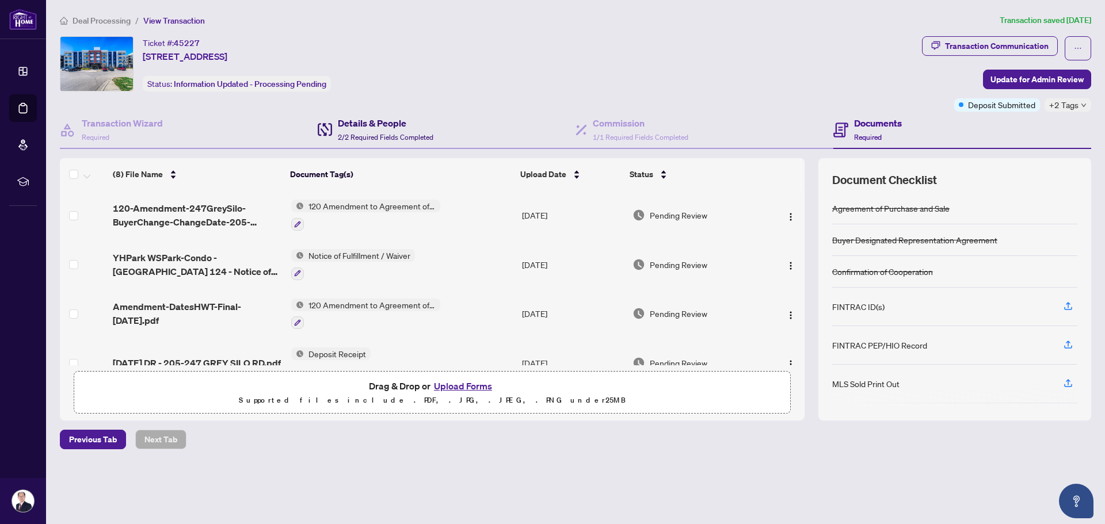
click at [385, 128] on h4 "Details & People" at bounding box center [385, 123] width 95 height 14
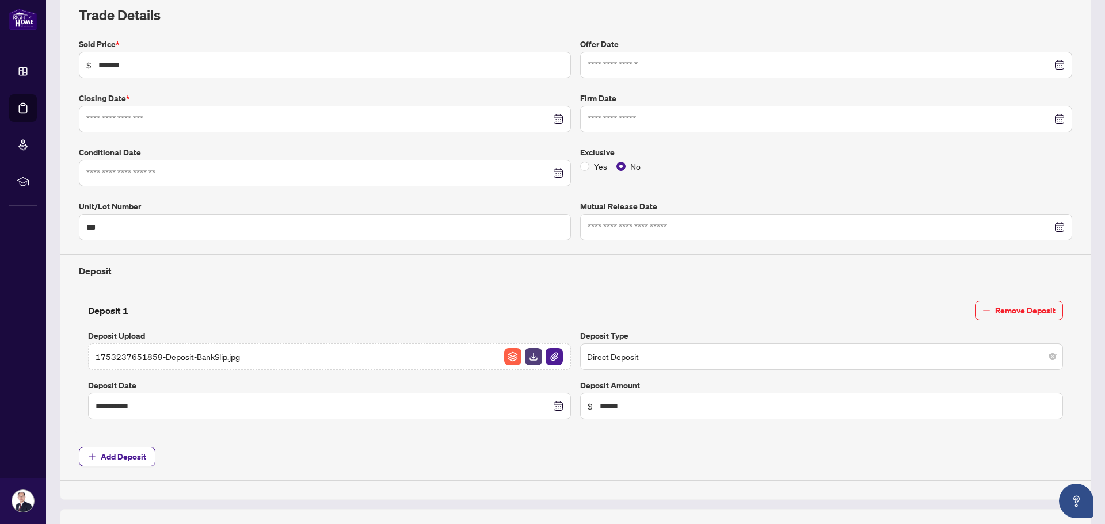
type input "**********"
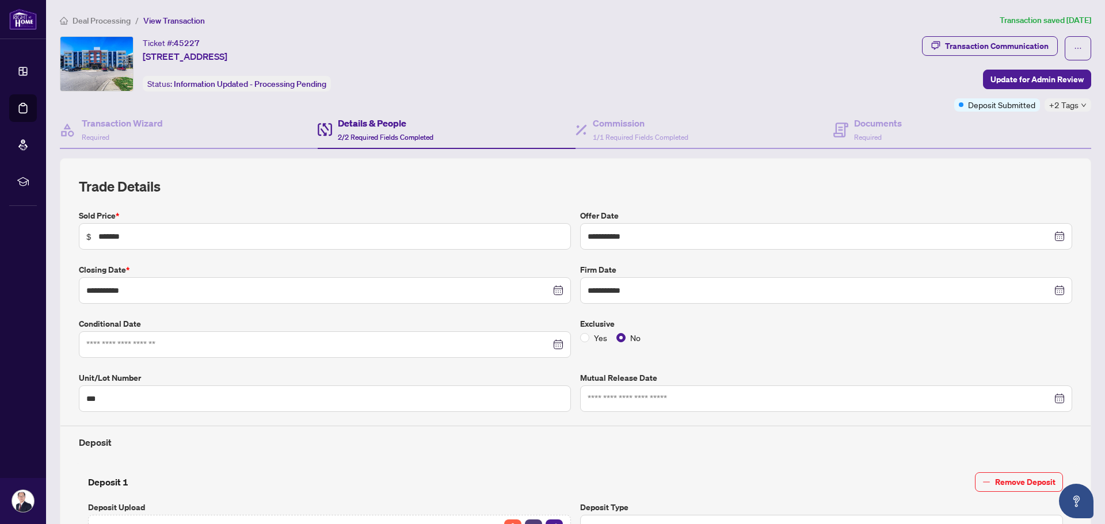
click at [393, 199] on div "**********" at bounding box center [575, 414] width 993 height 475
click at [990, 49] on div "Transaction Communication" at bounding box center [997, 46] width 104 height 18
